Goal: Transaction & Acquisition: Purchase product/service

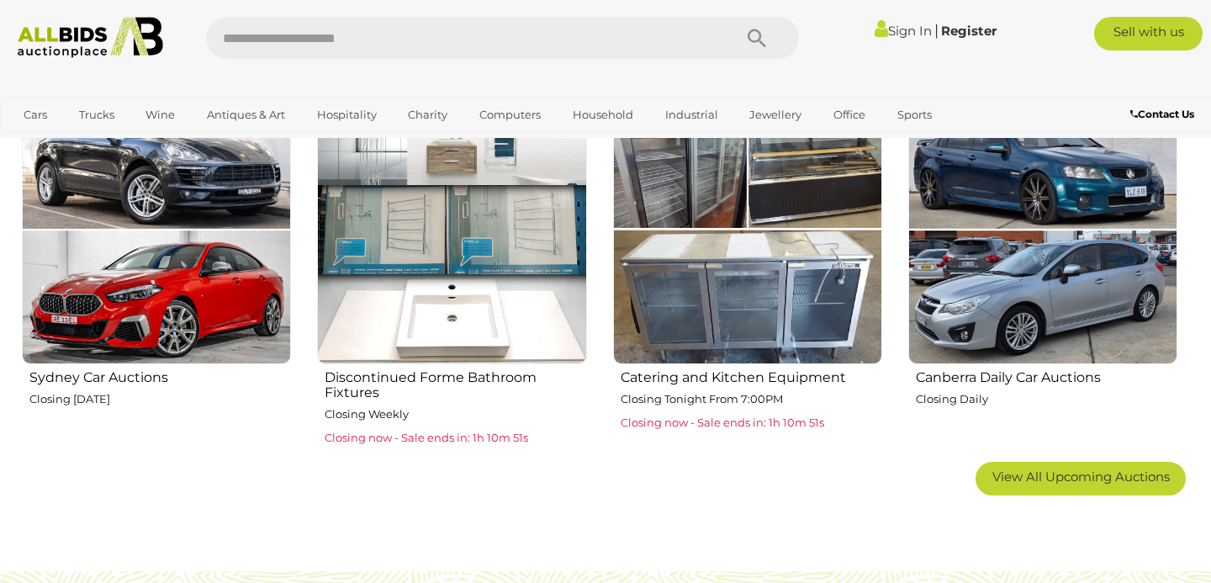
scroll to position [1027, 0]
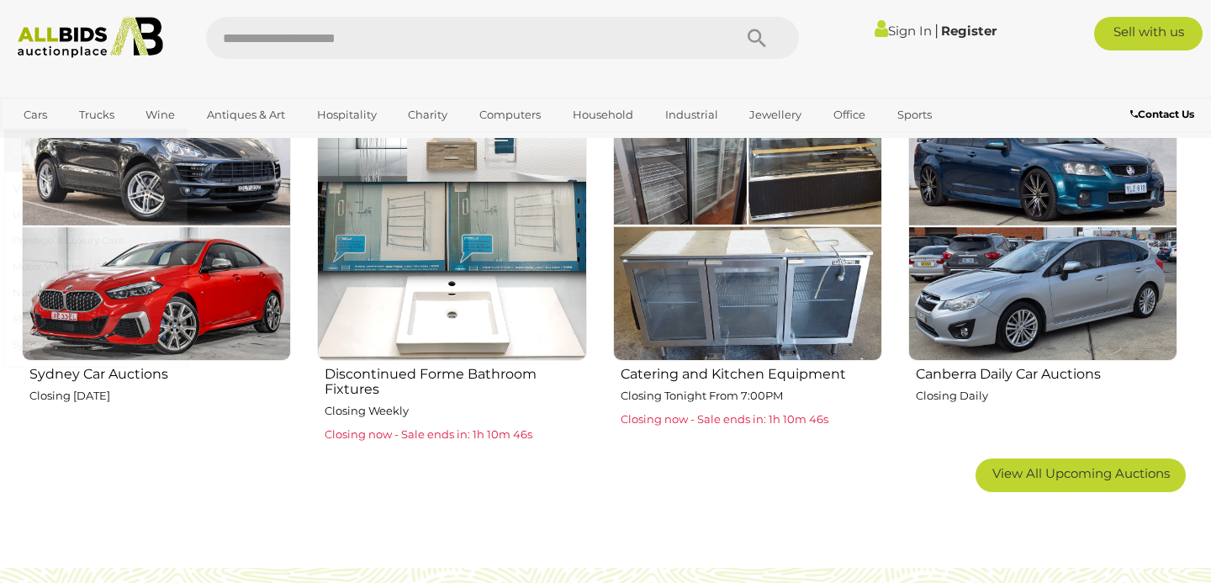
click at [43, 115] on link "Cars" at bounding box center [35, 115] width 45 height 28
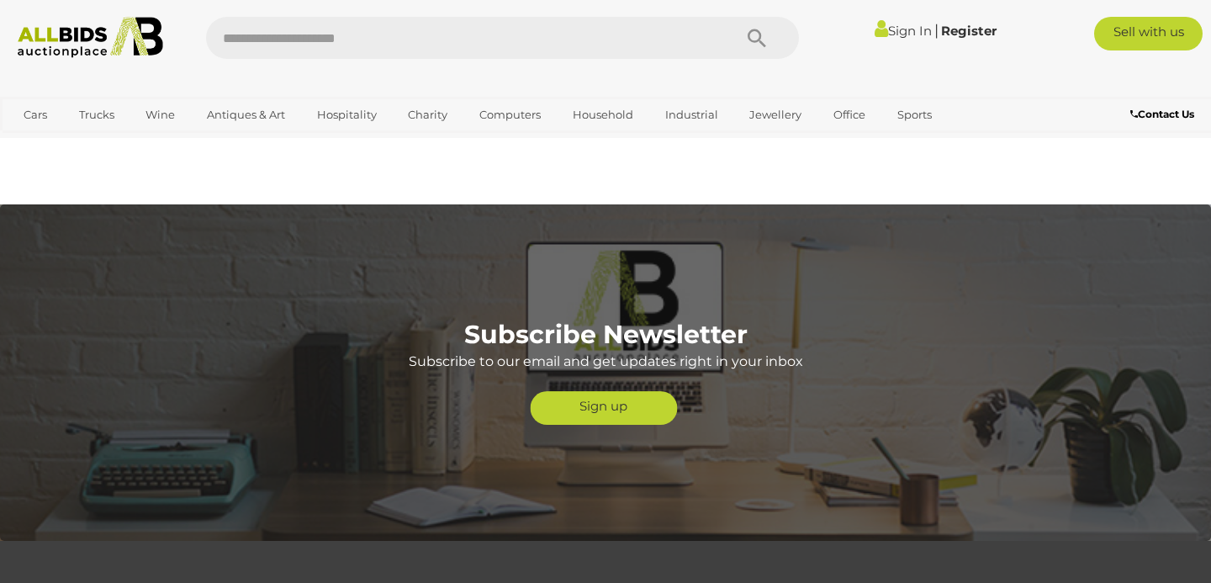
scroll to position [3718, 0]
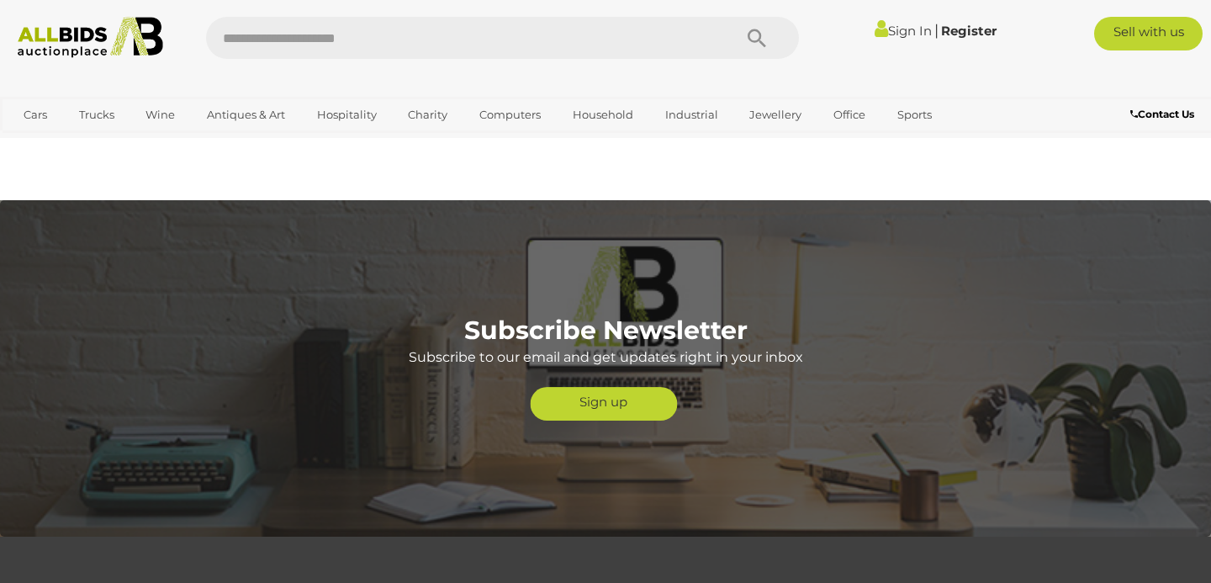
scroll to position [1027, 0]
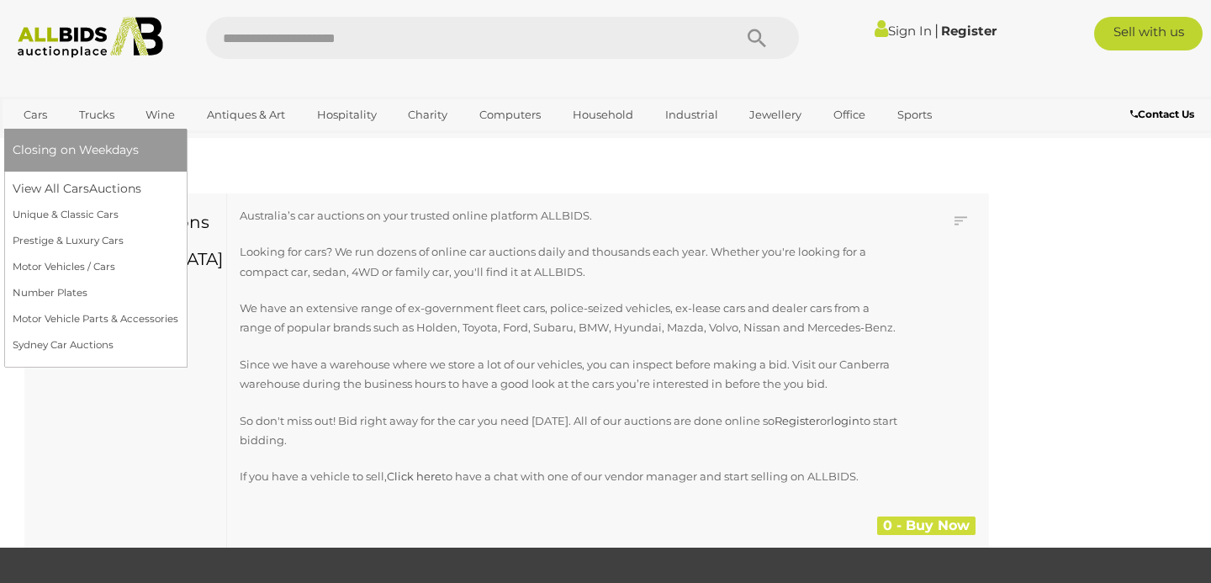
click at [39, 113] on link "Cars" at bounding box center [35, 115] width 45 height 28
click at [29, 113] on link "Cars" at bounding box center [35, 115] width 45 height 28
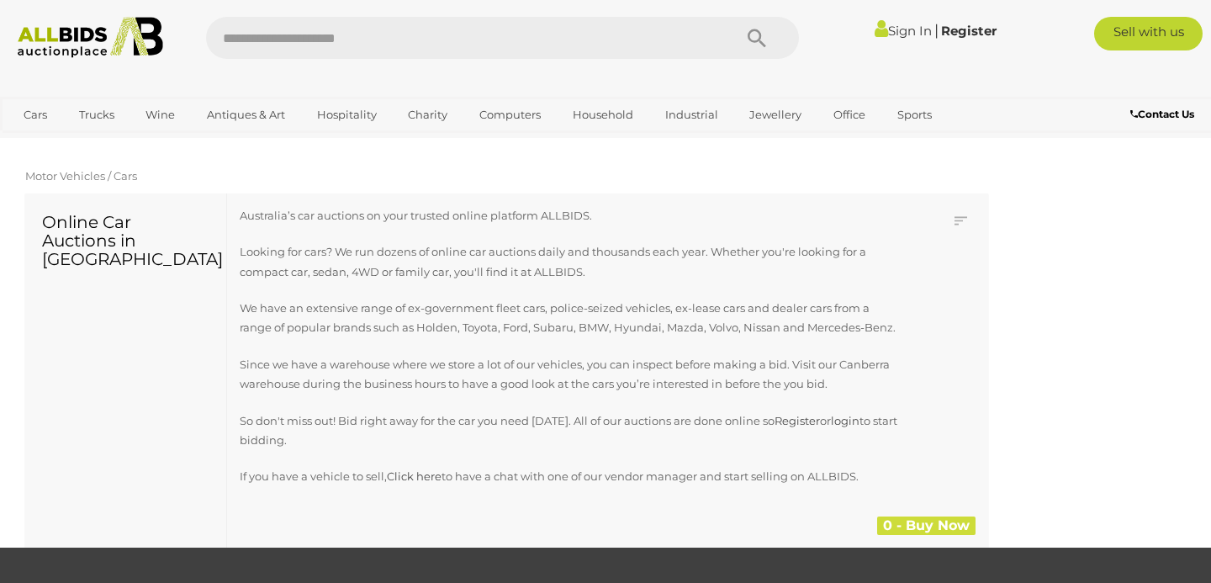
click at [85, 176] on link "Motor Vehicles / Cars" at bounding box center [81, 175] width 112 height 13
click at [551, 33] on input "text" at bounding box center [460, 38] width 509 height 42
type input "**********"
click at [749, 34] on icon "Search" at bounding box center [756, 38] width 18 height 25
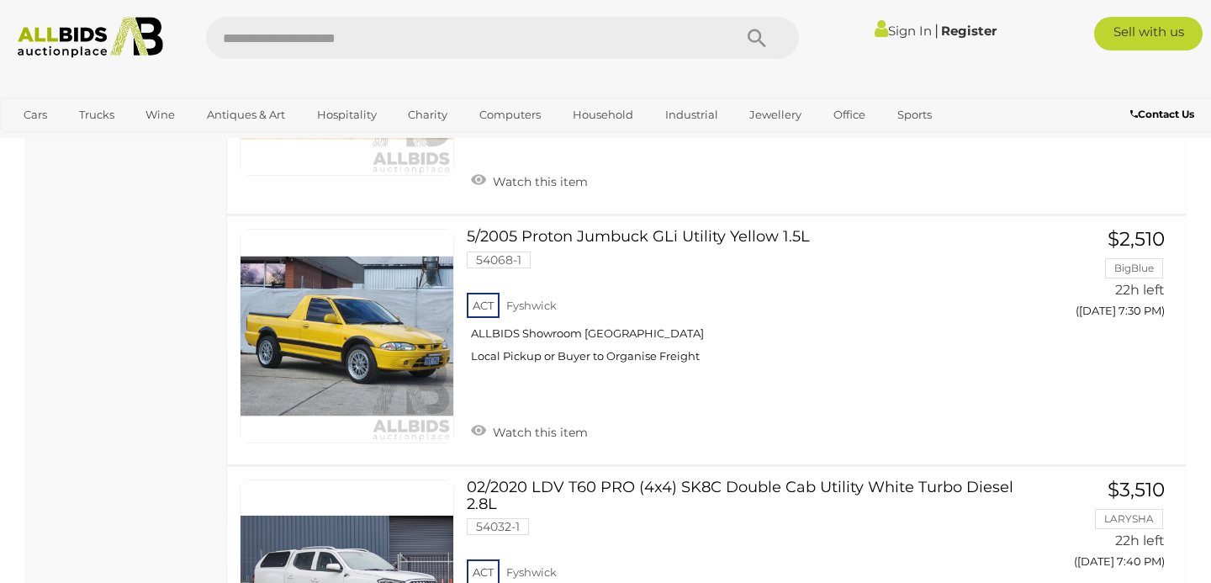
scroll to position [826, 0]
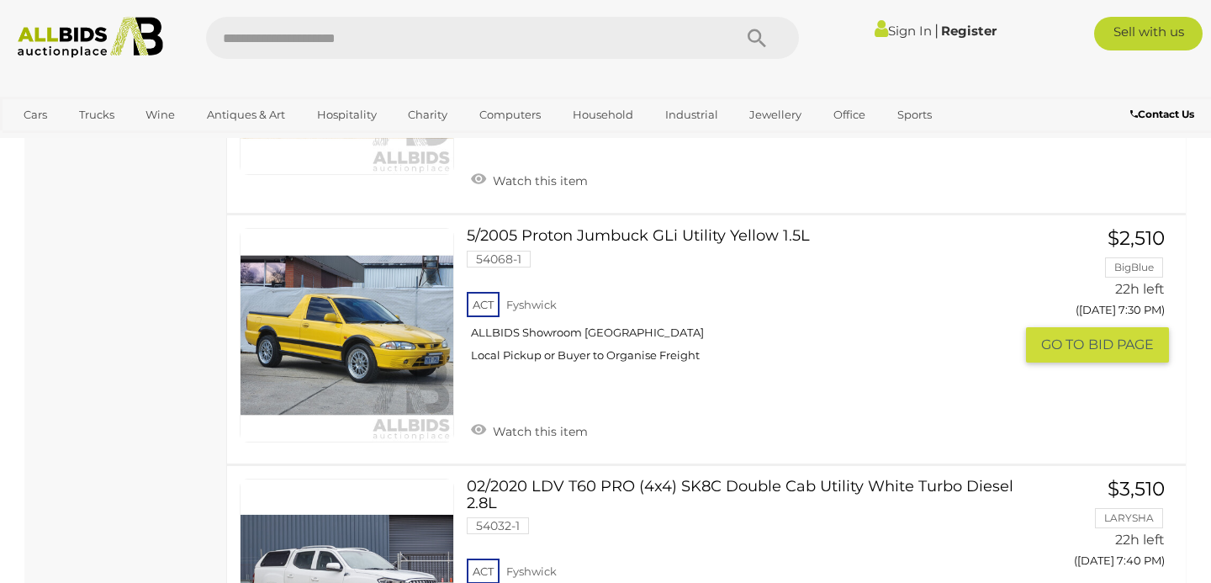
click at [333, 307] on link at bounding box center [347, 335] width 214 height 214
